Goal: Find specific page/section: Find specific page/section

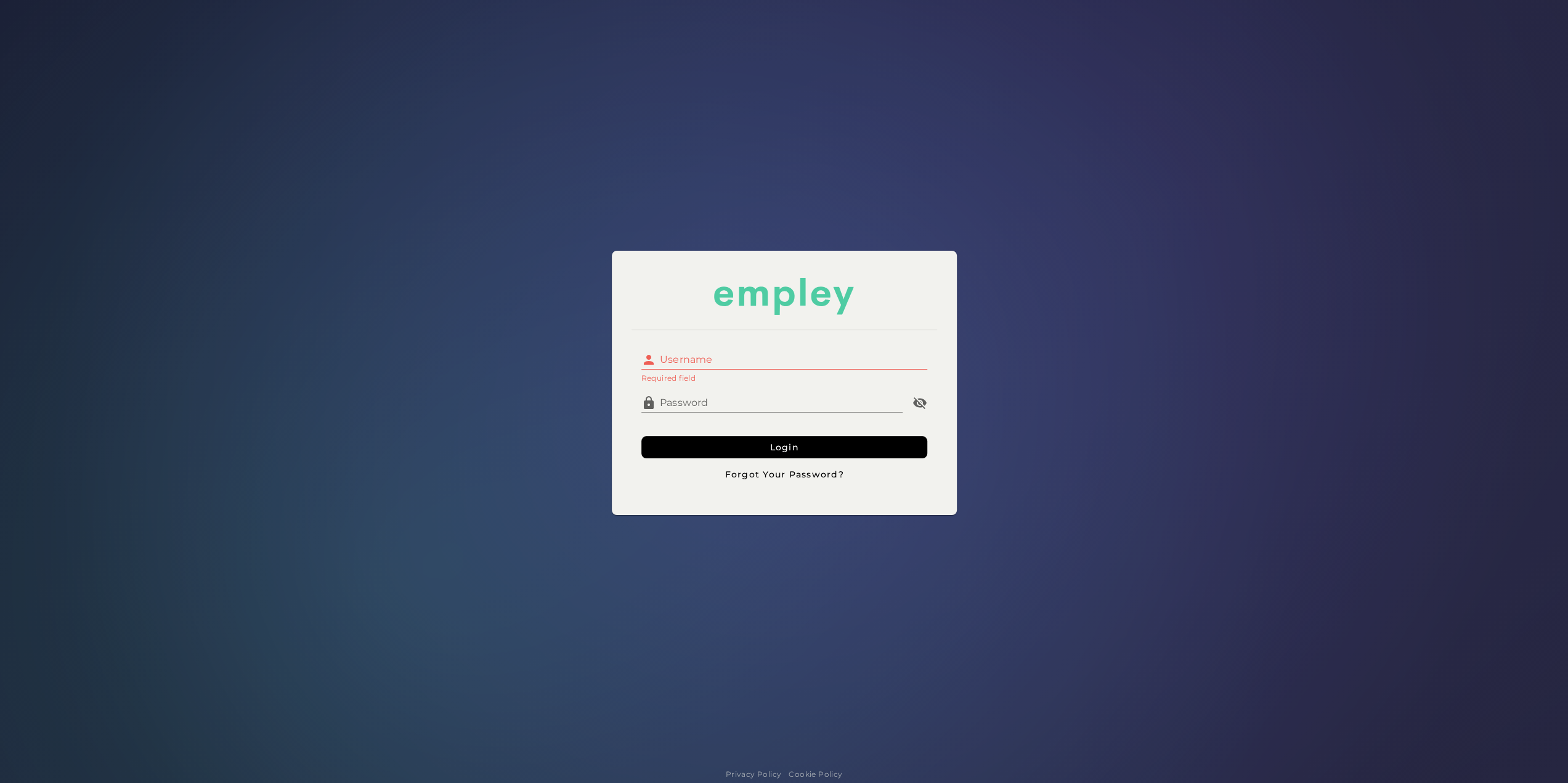
type input "**********"
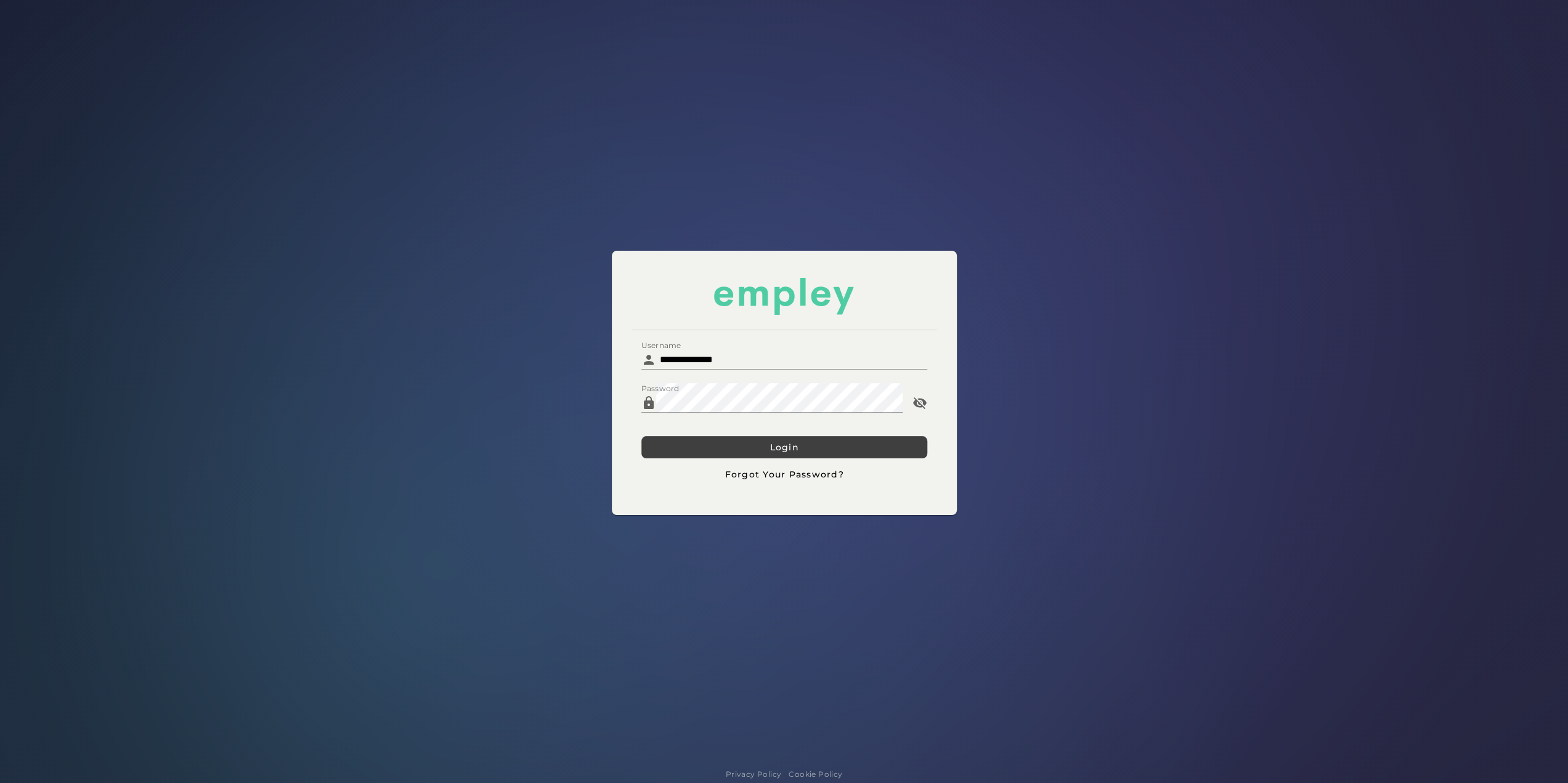
click at [719, 449] on button "Login" at bounding box center [784, 447] width 286 height 22
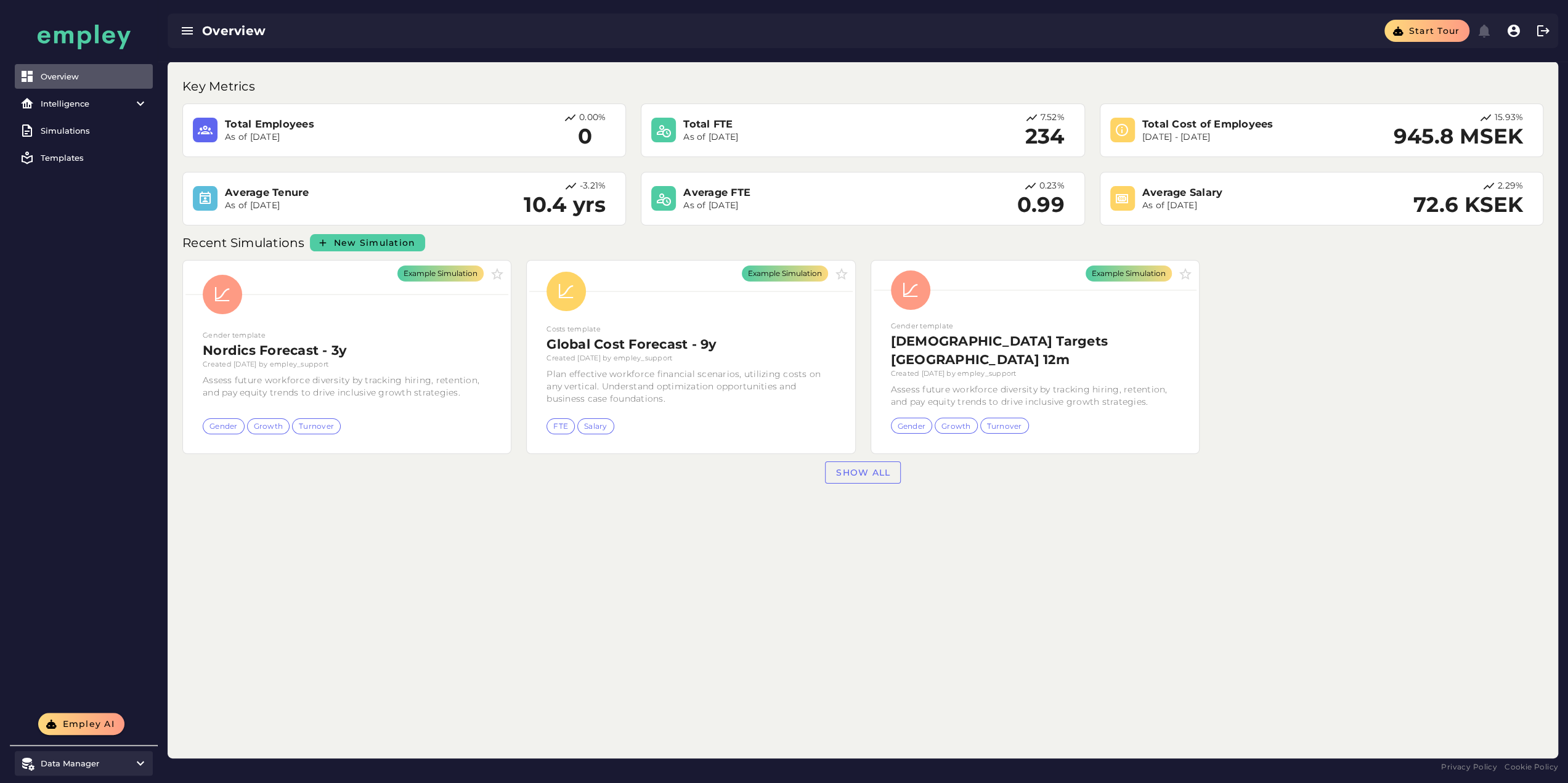
click at [130, 755] on div at bounding box center [137, 763] width 21 height 15
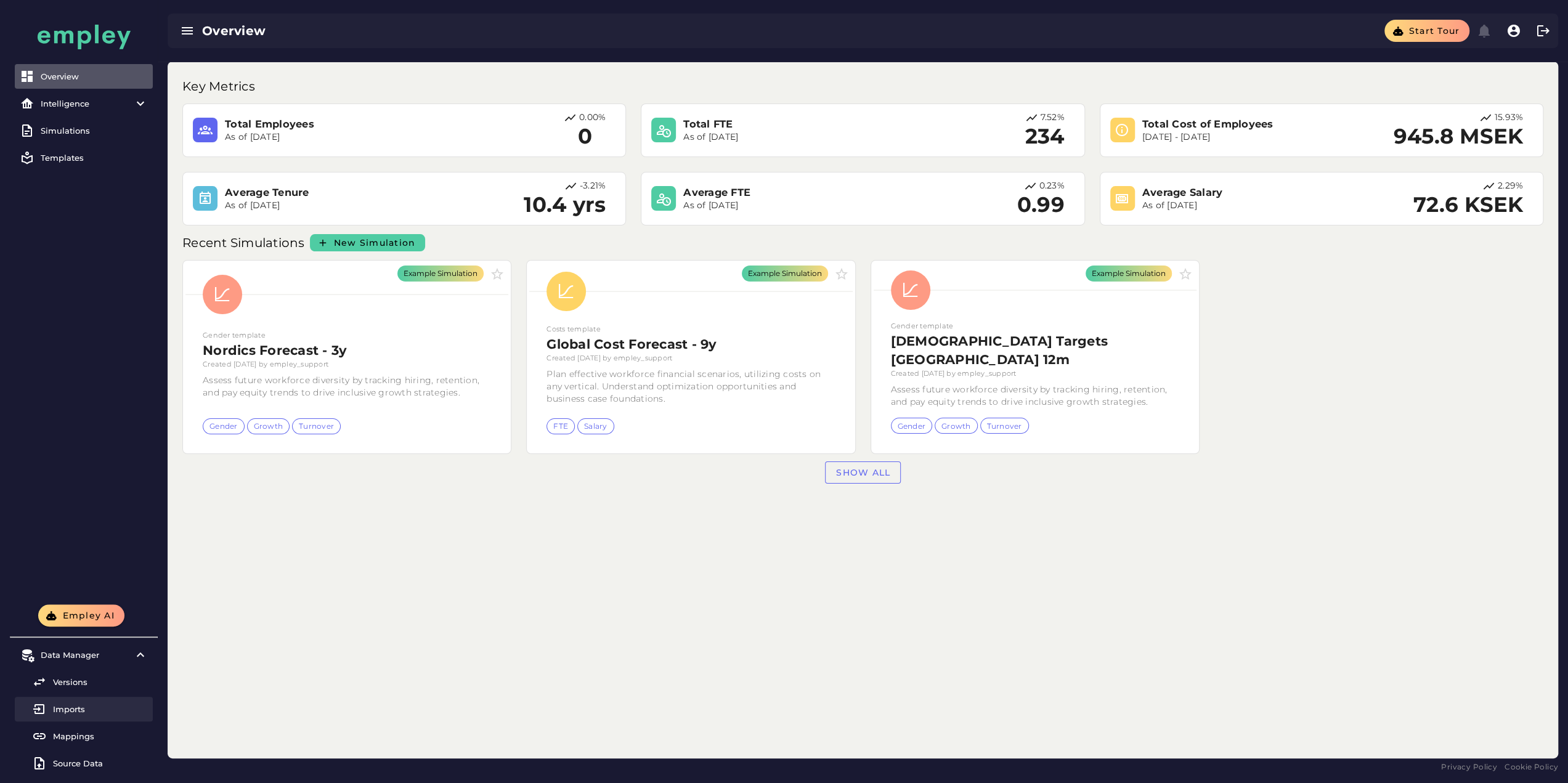
click at [95, 705] on div "Imports" at bounding box center [100, 709] width 95 height 10
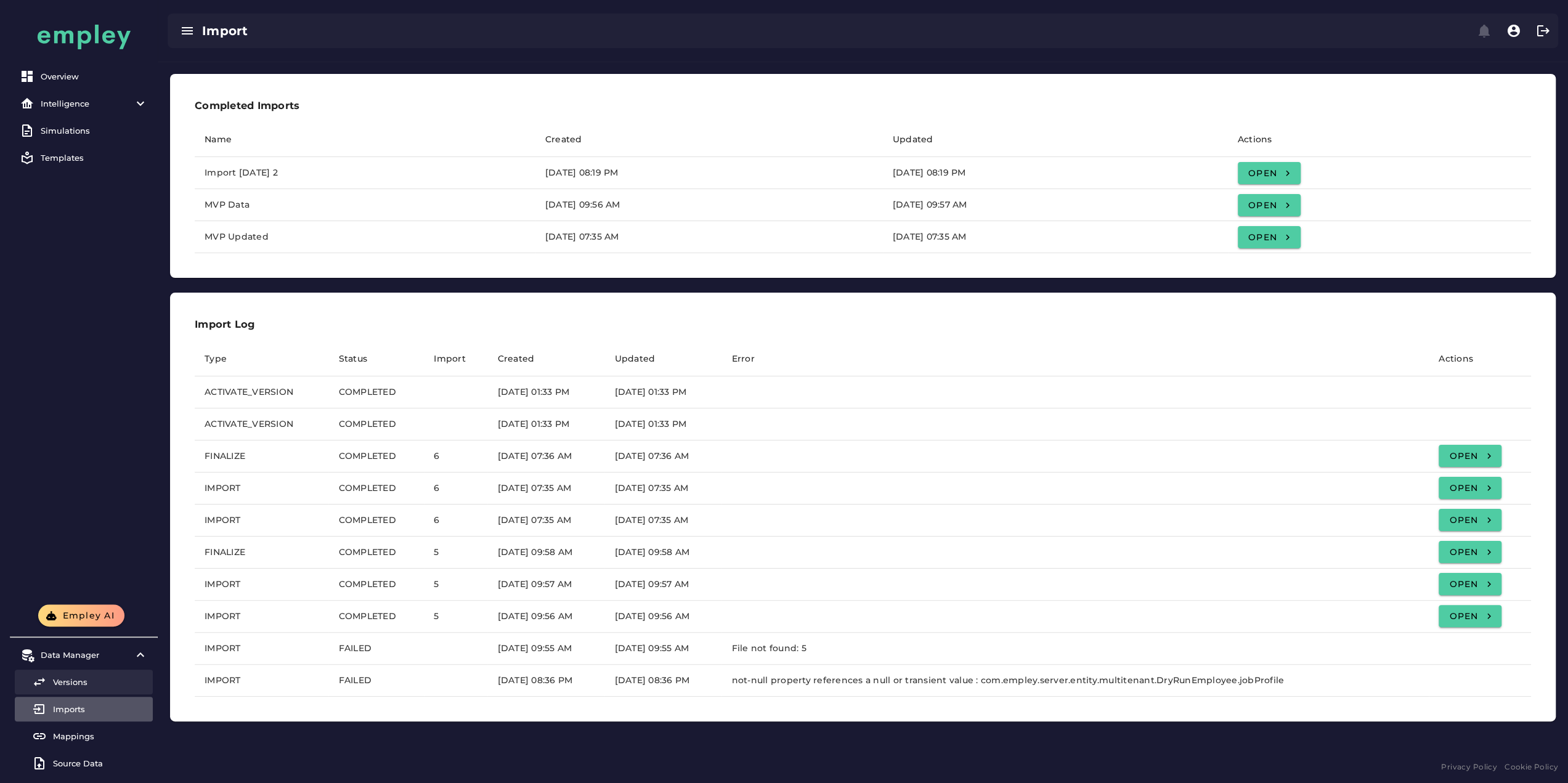
click at [78, 677] on div "Versions" at bounding box center [100, 682] width 95 height 10
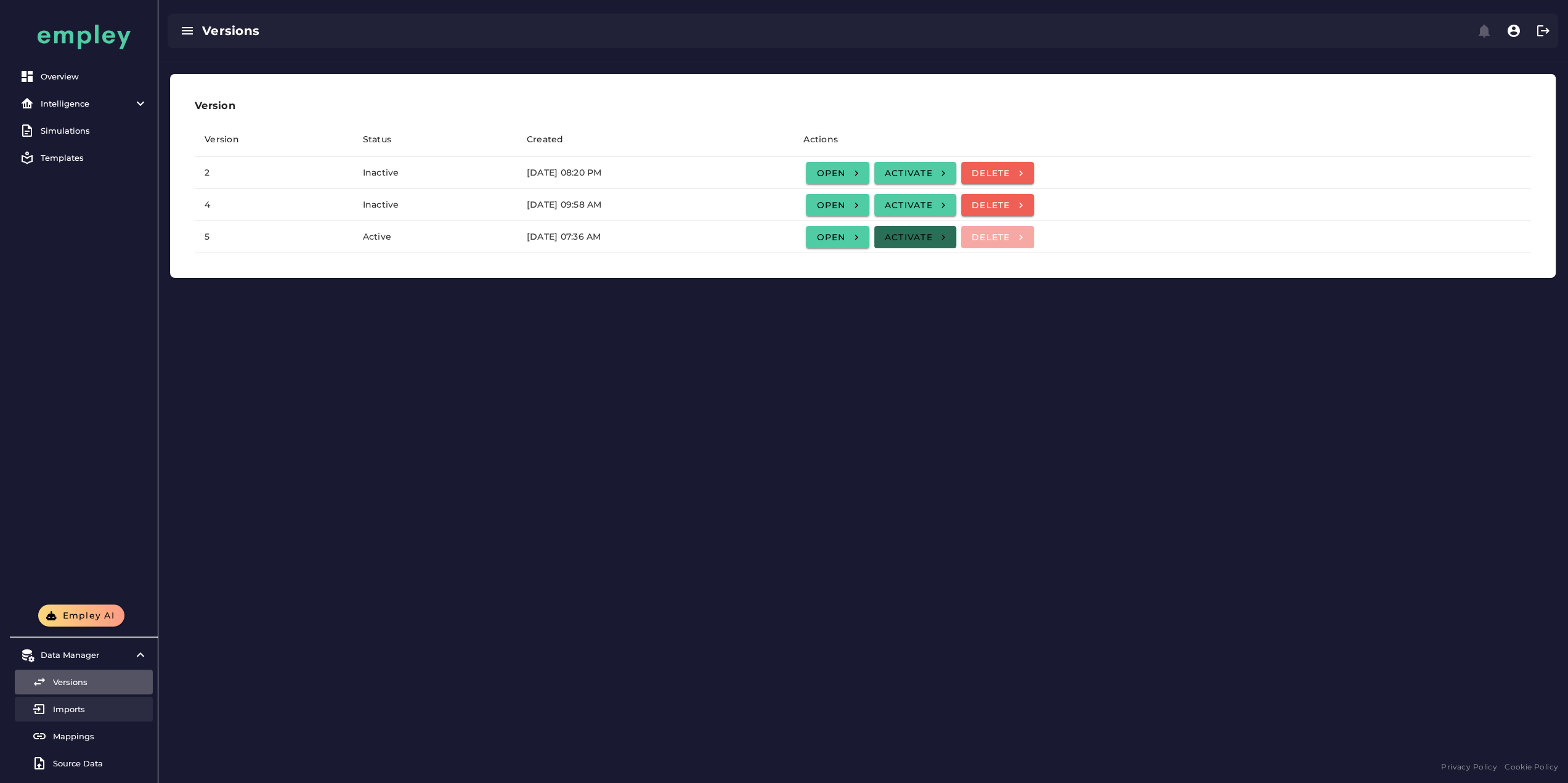
click at [69, 704] on div "Imports" at bounding box center [100, 709] width 95 height 10
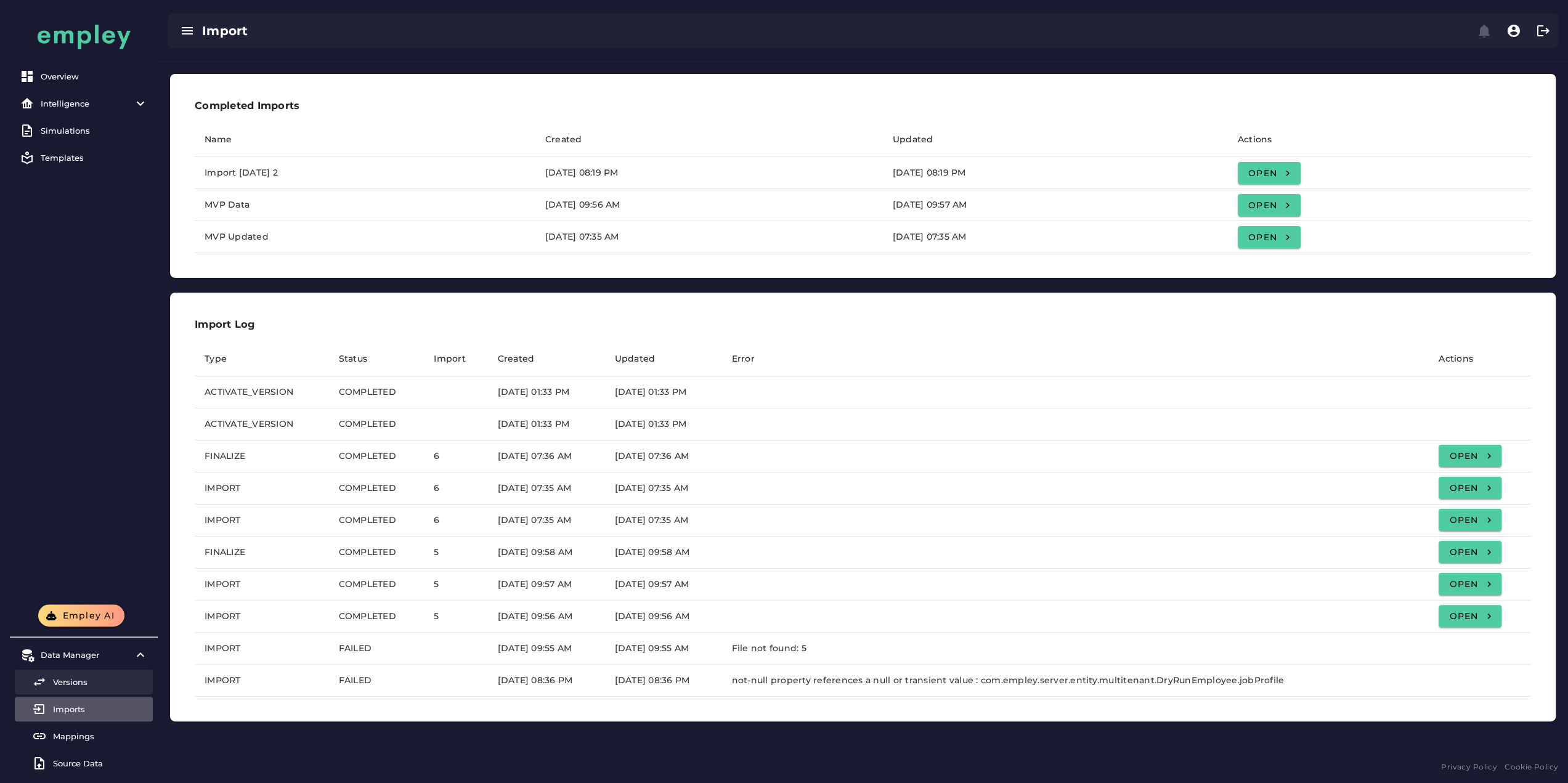
click at [87, 678] on div "Versions" at bounding box center [100, 682] width 95 height 10
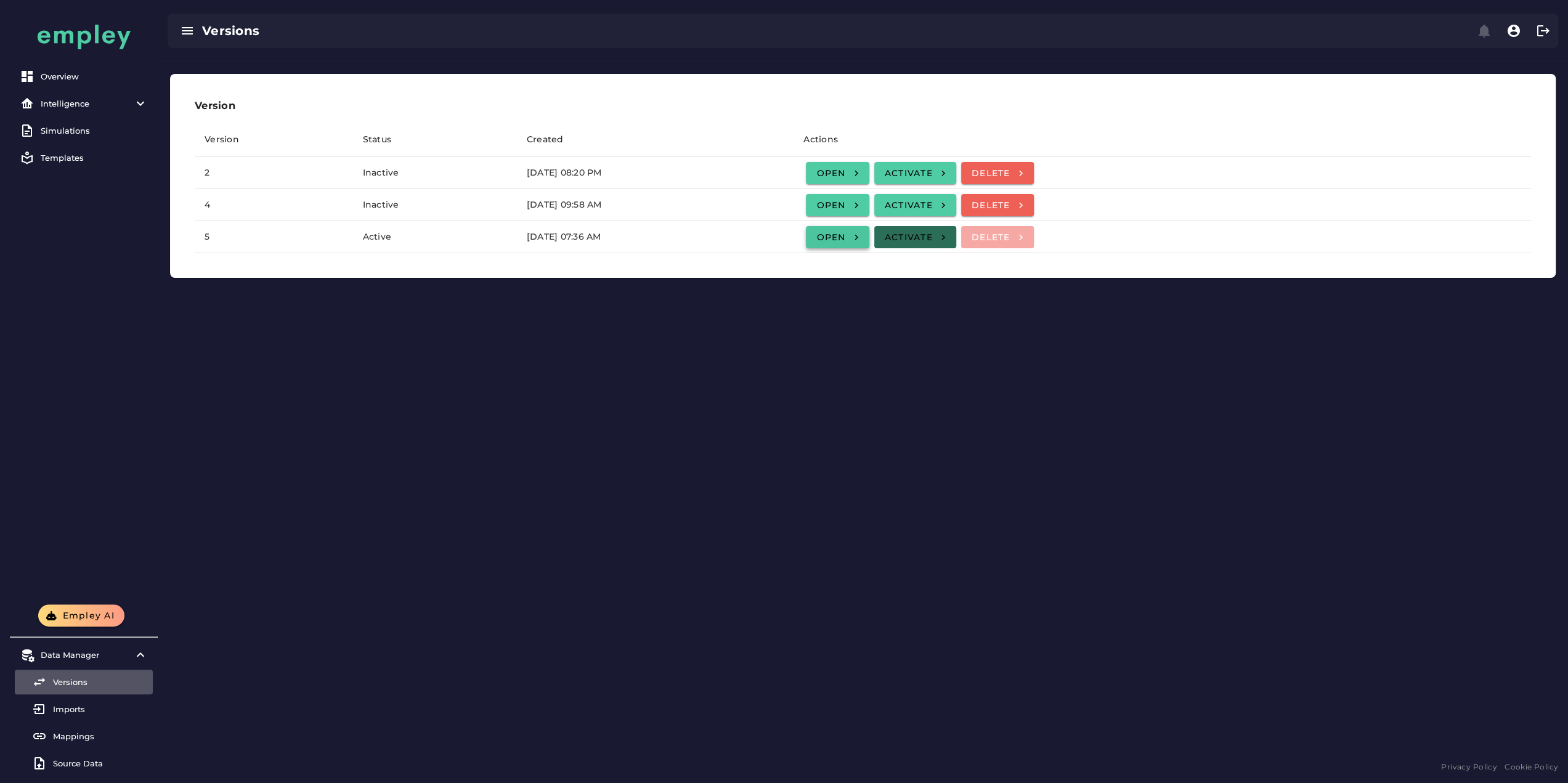
click at [868, 244] on link "Open" at bounding box center [837, 237] width 63 height 22
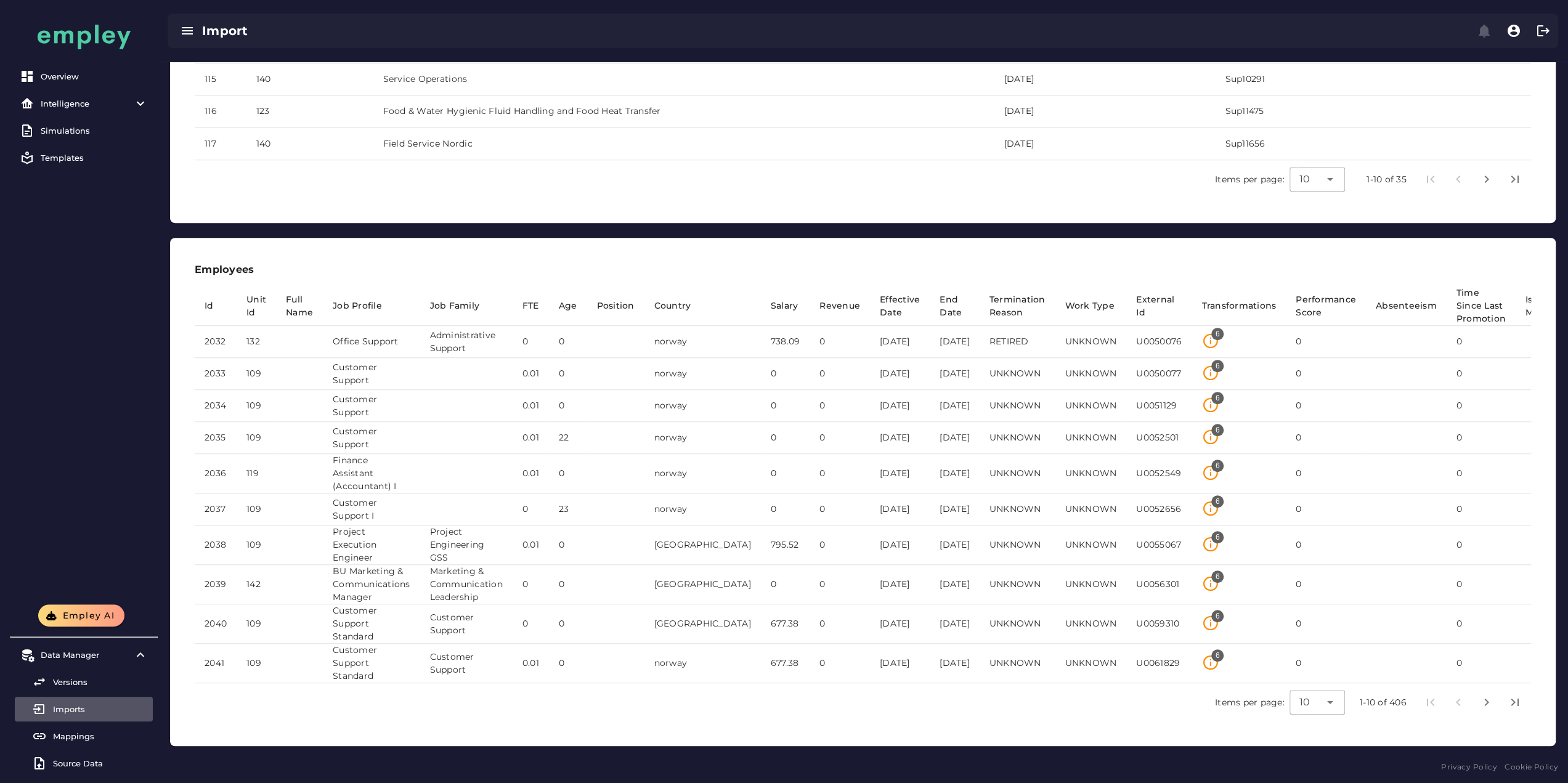
click at [346, 242] on div "Employees Id Unit Id Full Name Job Profile Job Family FTE Age Position Country …" at bounding box center [863, 491] width 1385 height 508
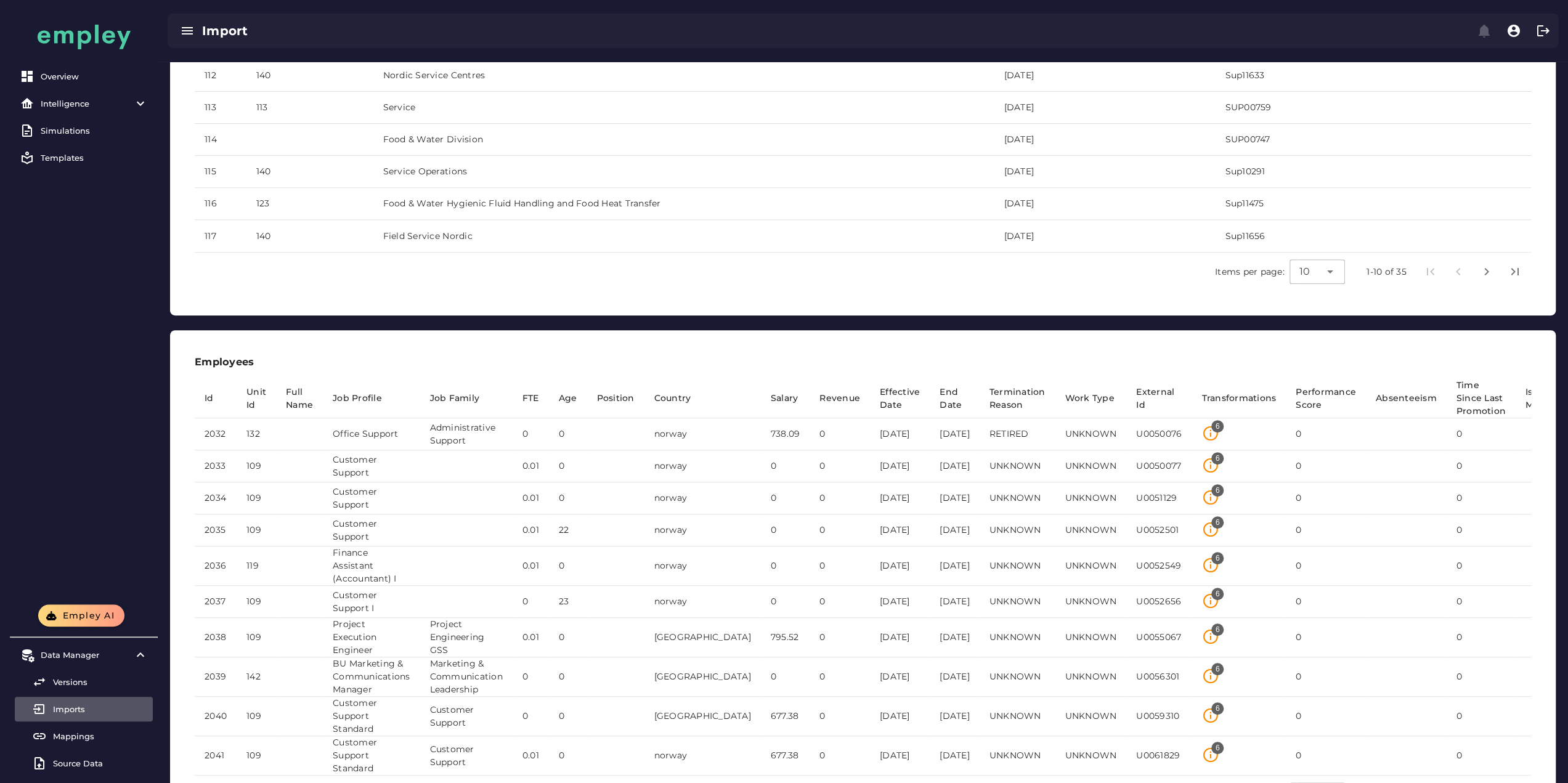
scroll to position [510, 0]
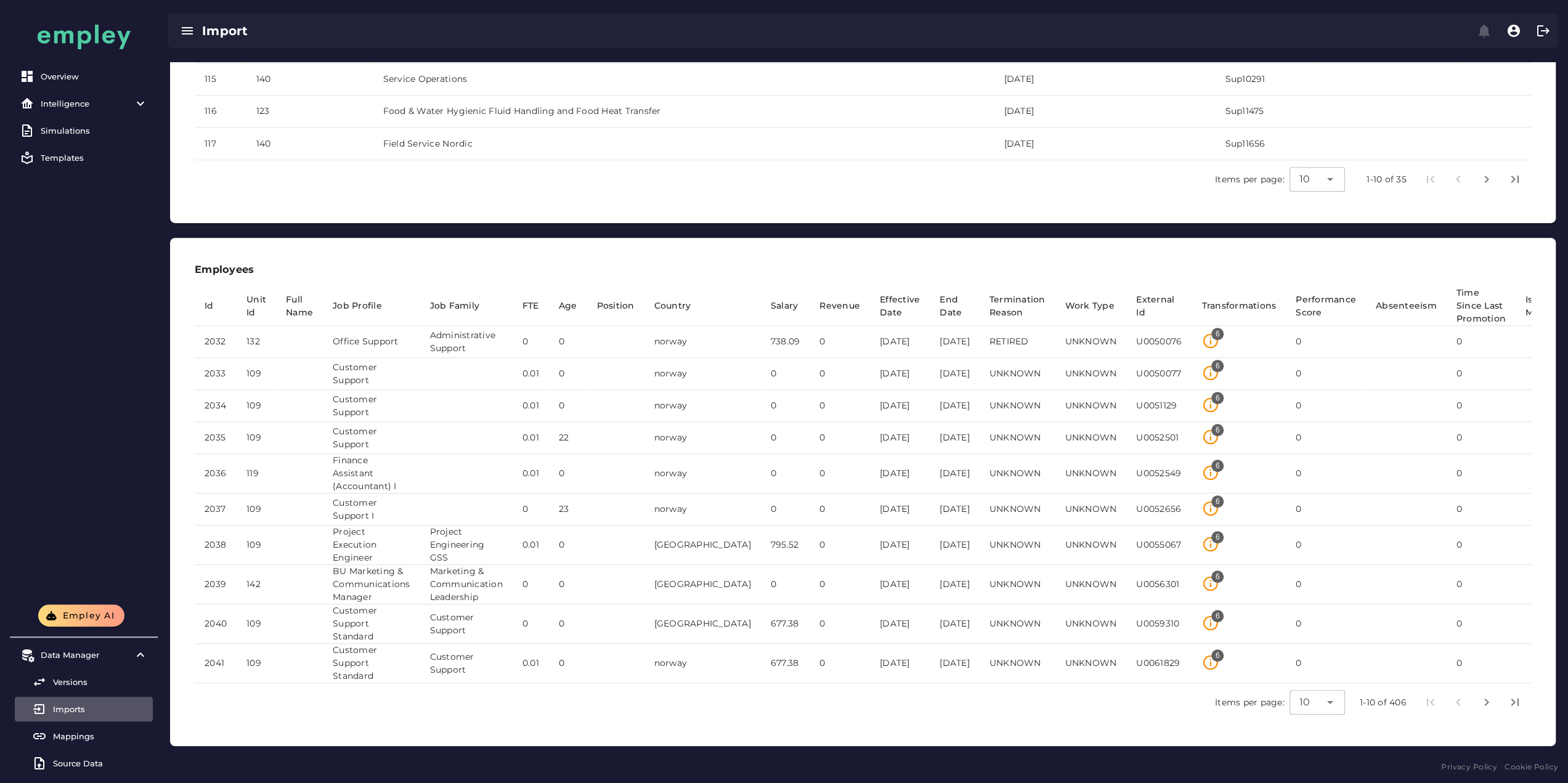
click at [761, 535] on td "795.52" at bounding box center [785, 545] width 49 height 39
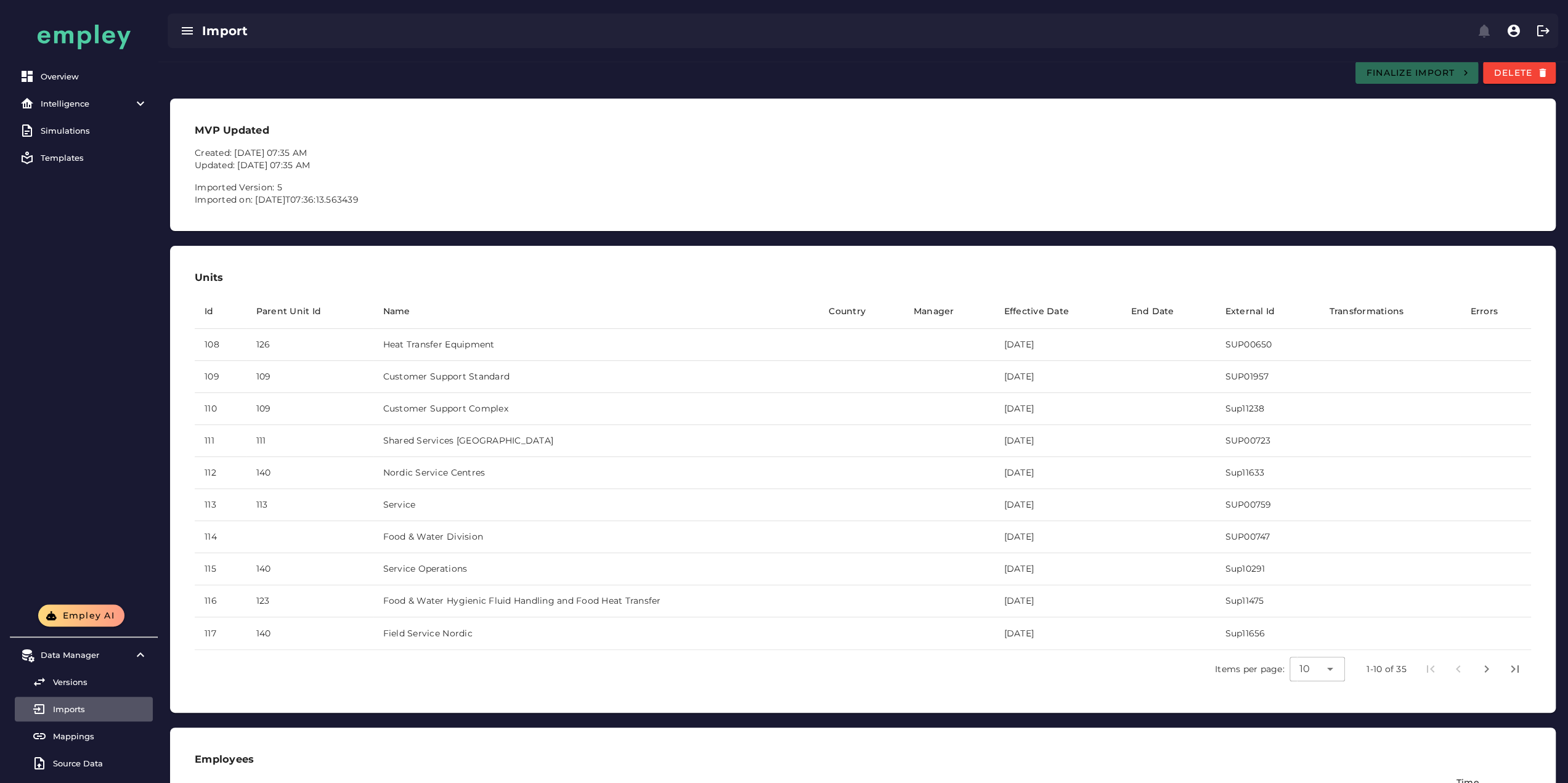
scroll to position [0, 0]
